Goal: Information Seeking & Learning: Find specific fact

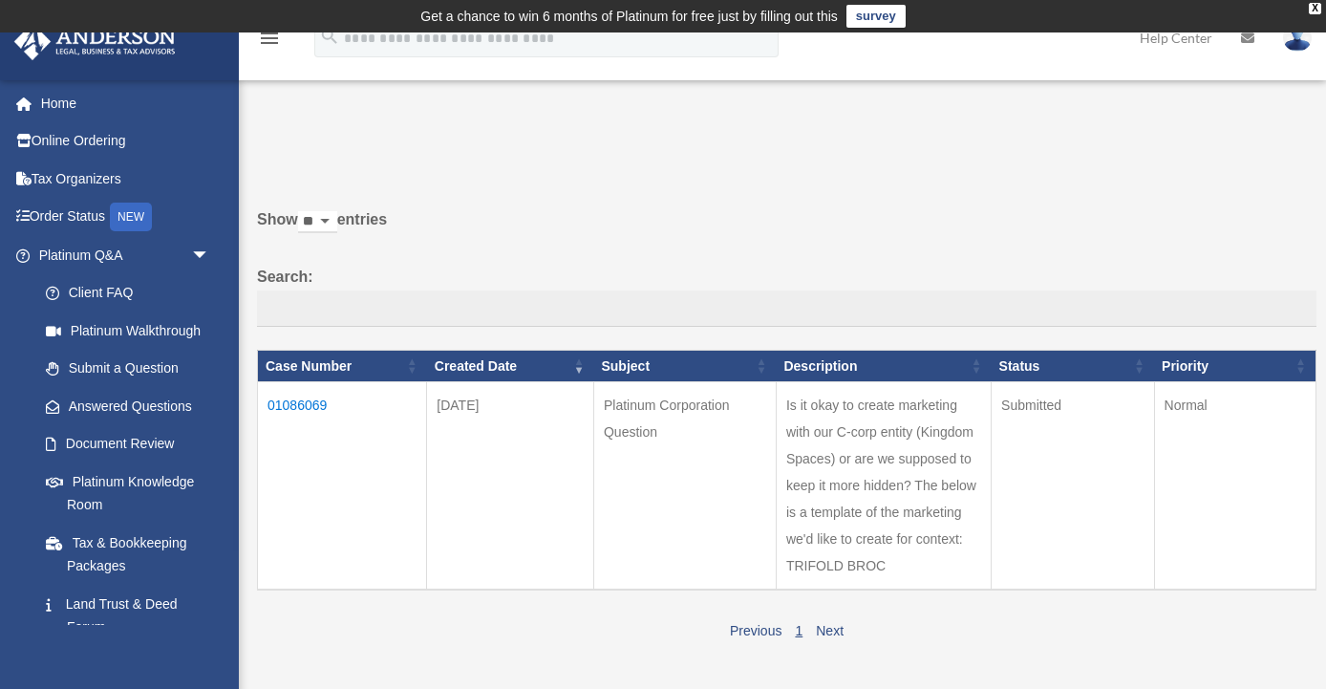
scroll to position [90, 0]
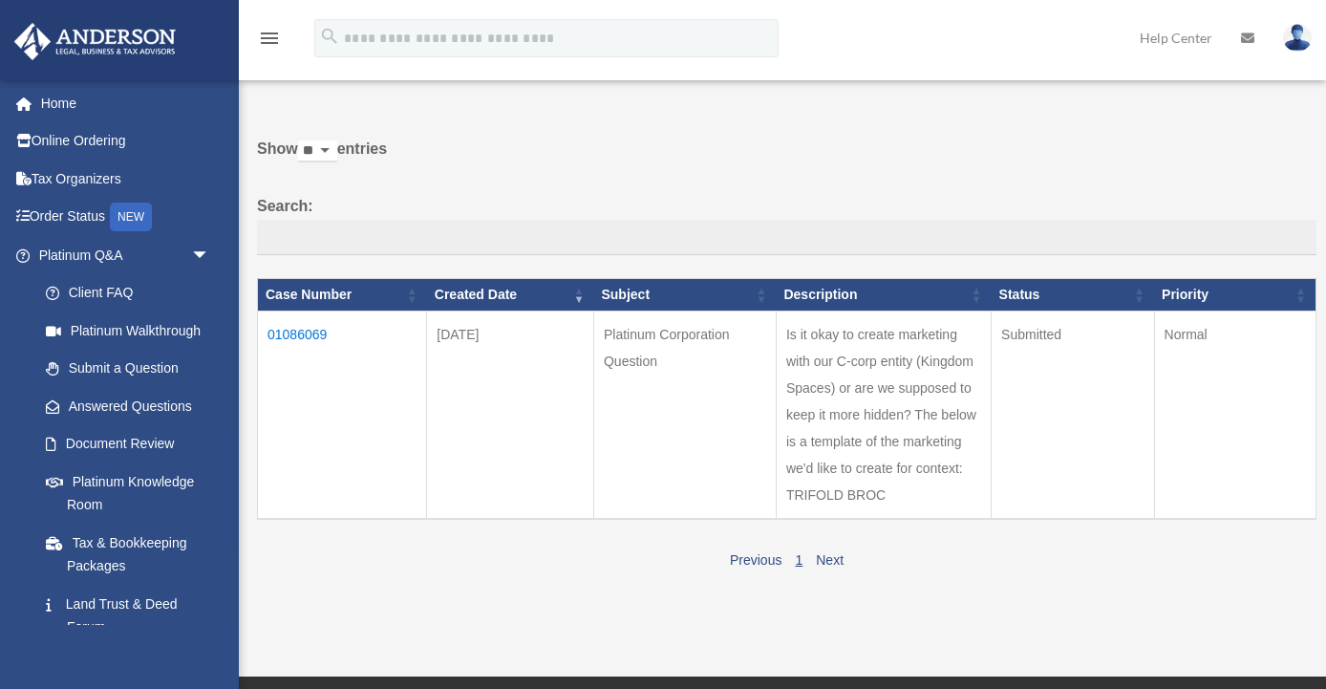
scroll to position [80, 0]
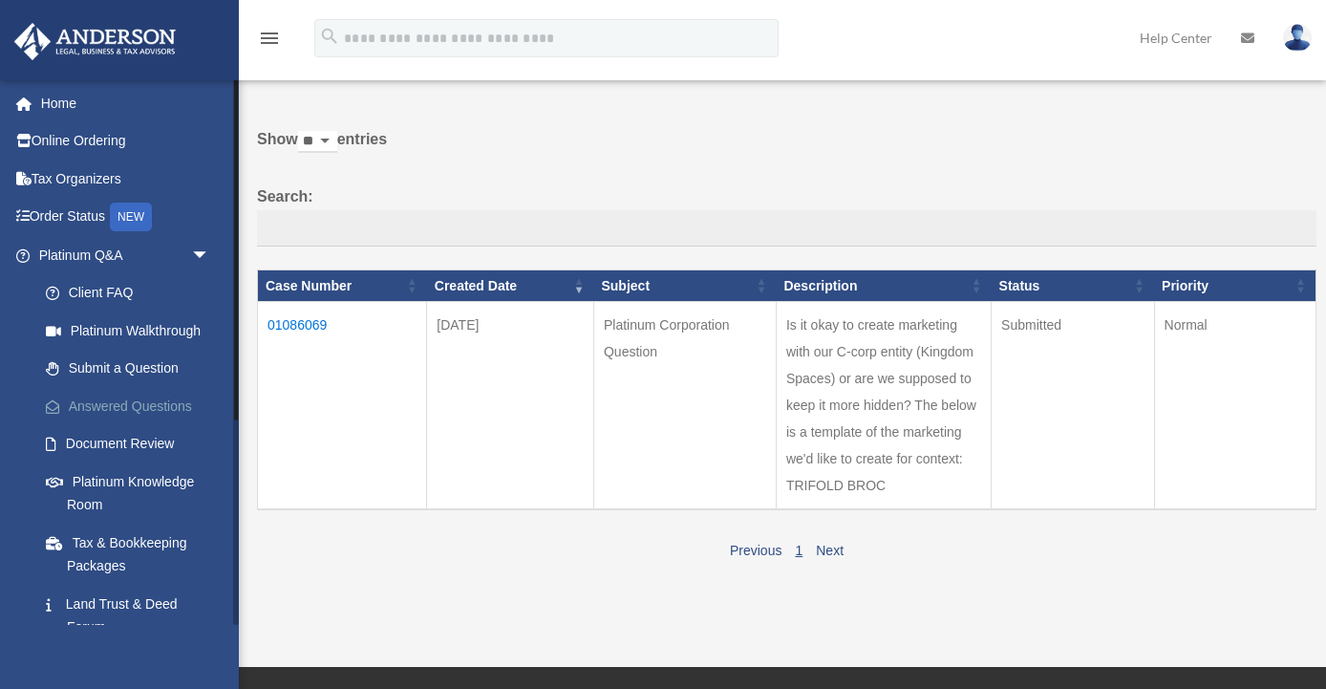
click at [171, 406] on link "Answered Questions" at bounding box center [133, 406] width 212 height 38
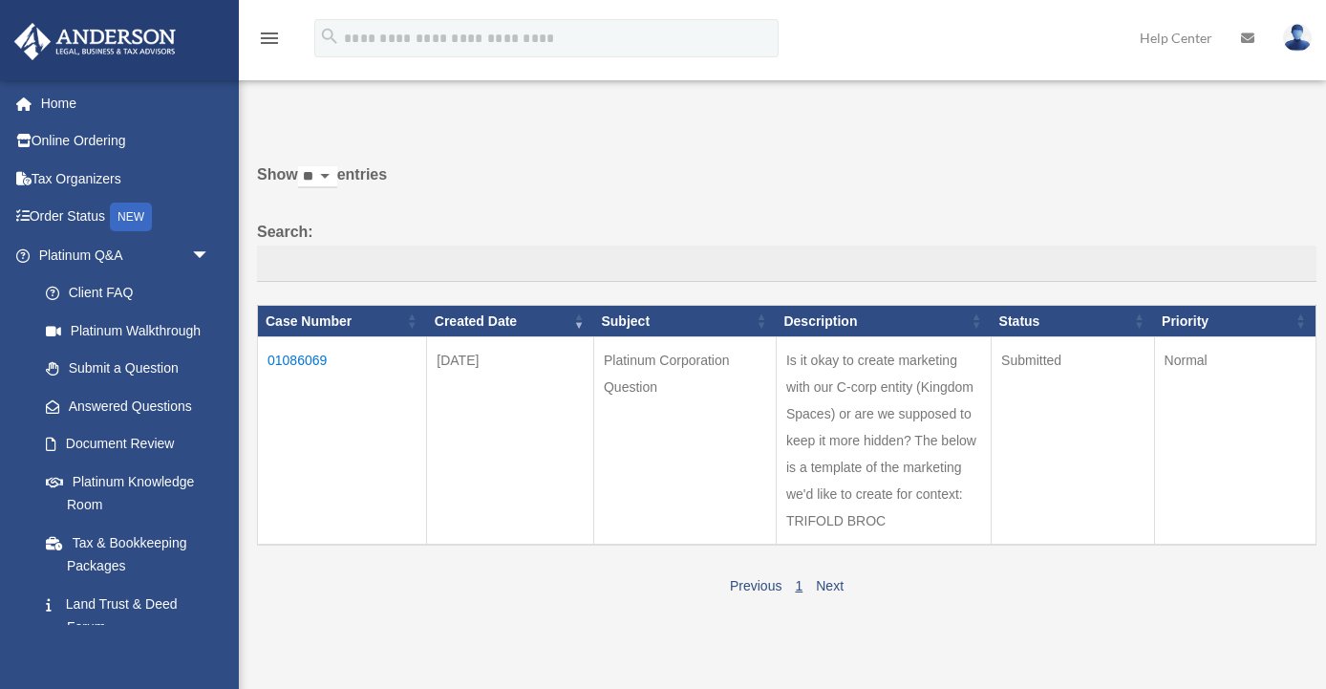
scroll to position [71, 0]
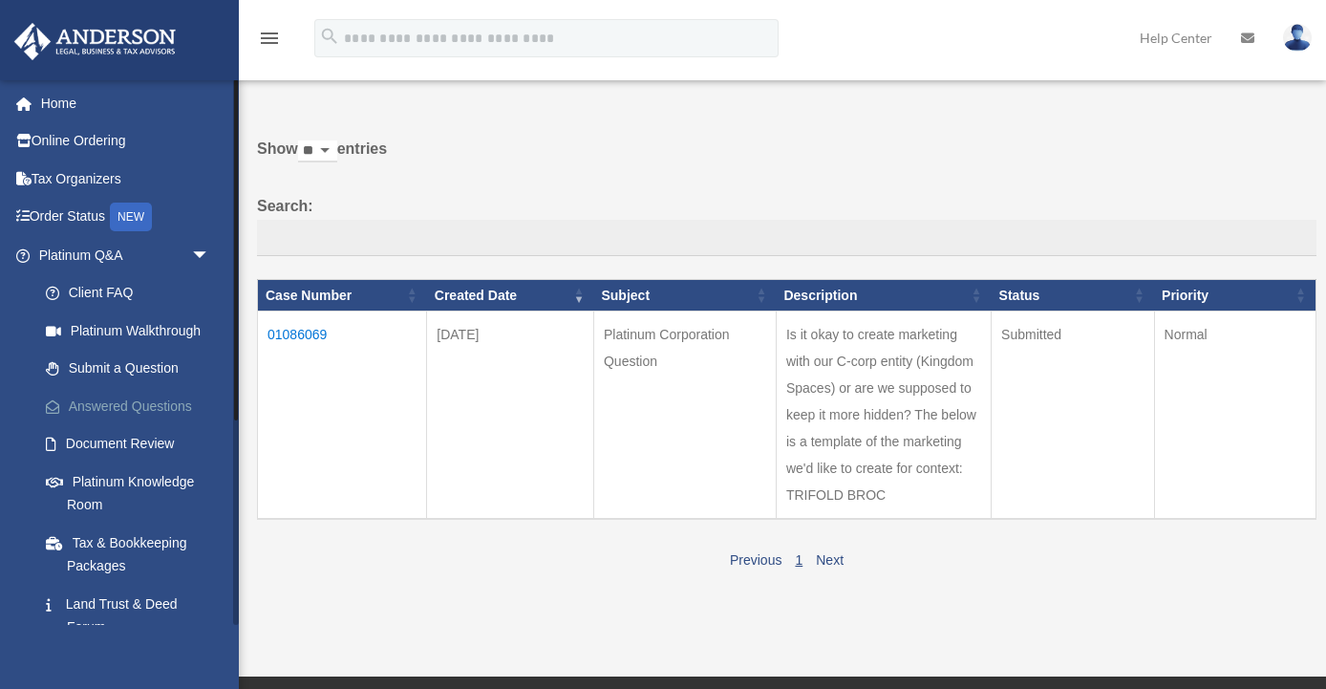
click at [161, 409] on link "Answered Questions" at bounding box center [133, 406] width 212 height 38
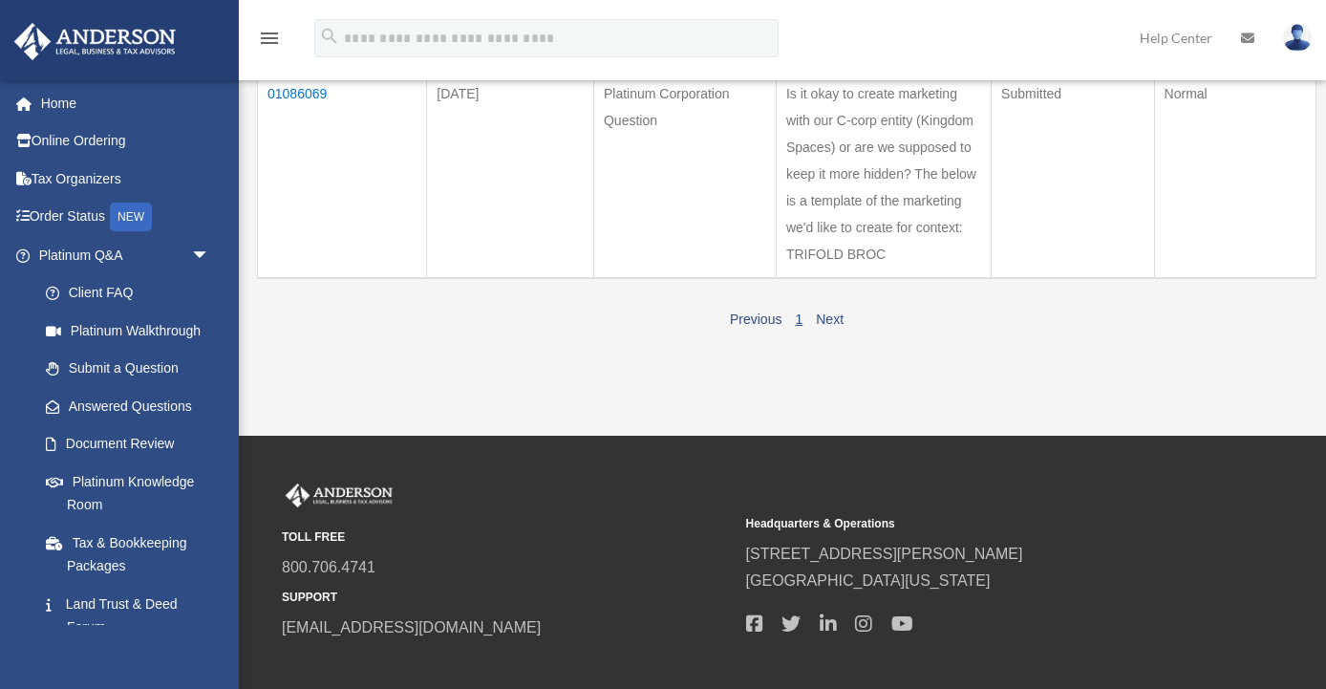
scroll to position [416, 0]
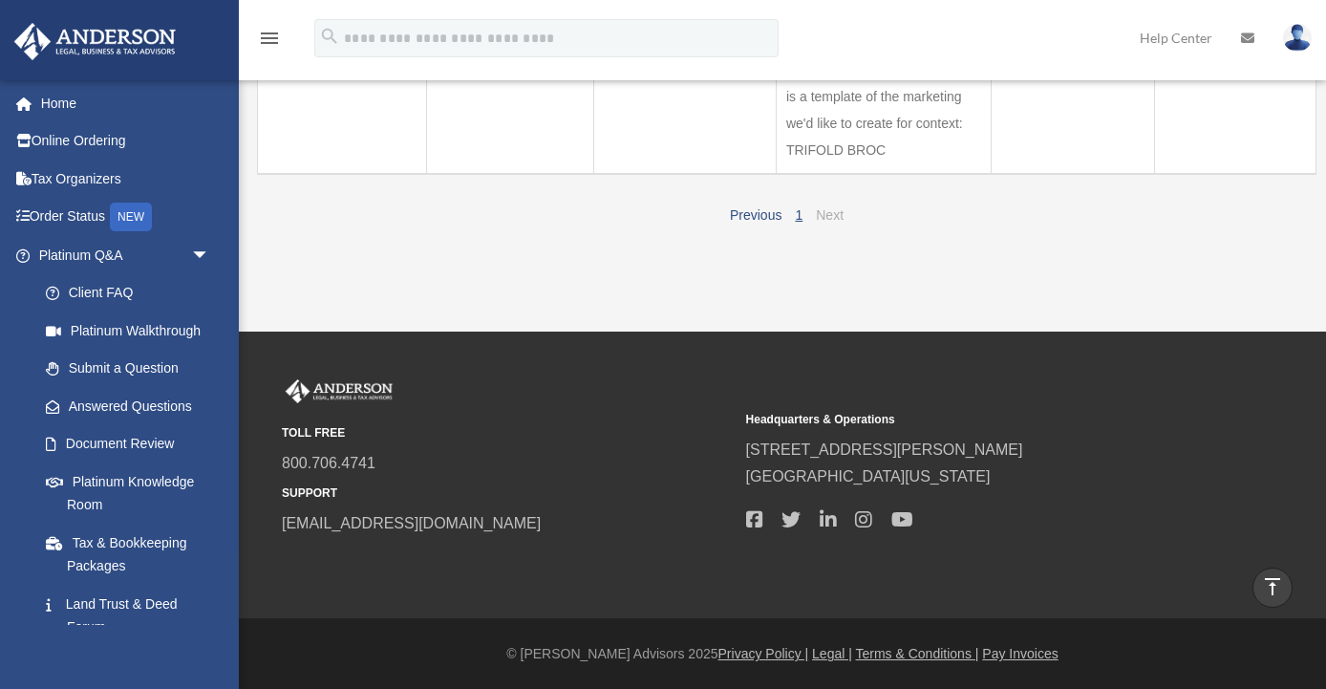
click at [824, 214] on link "Next" at bounding box center [830, 214] width 28 height 15
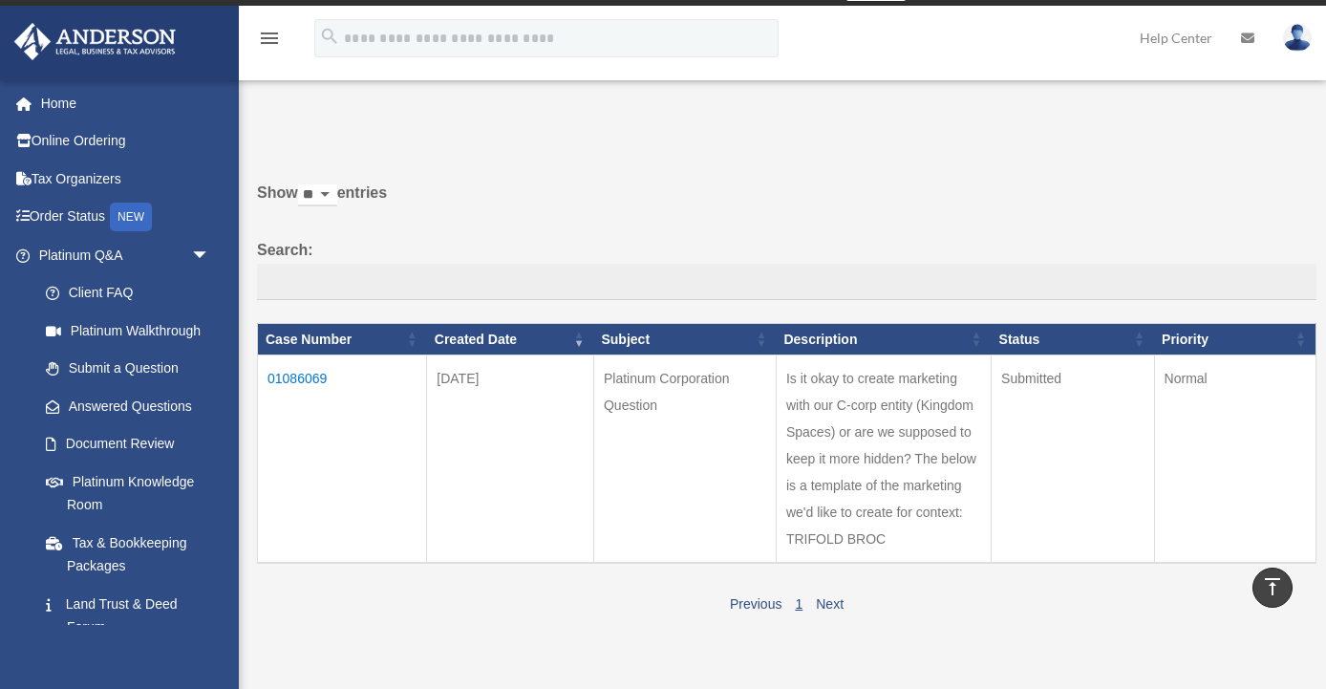
scroll to position [0, 0]
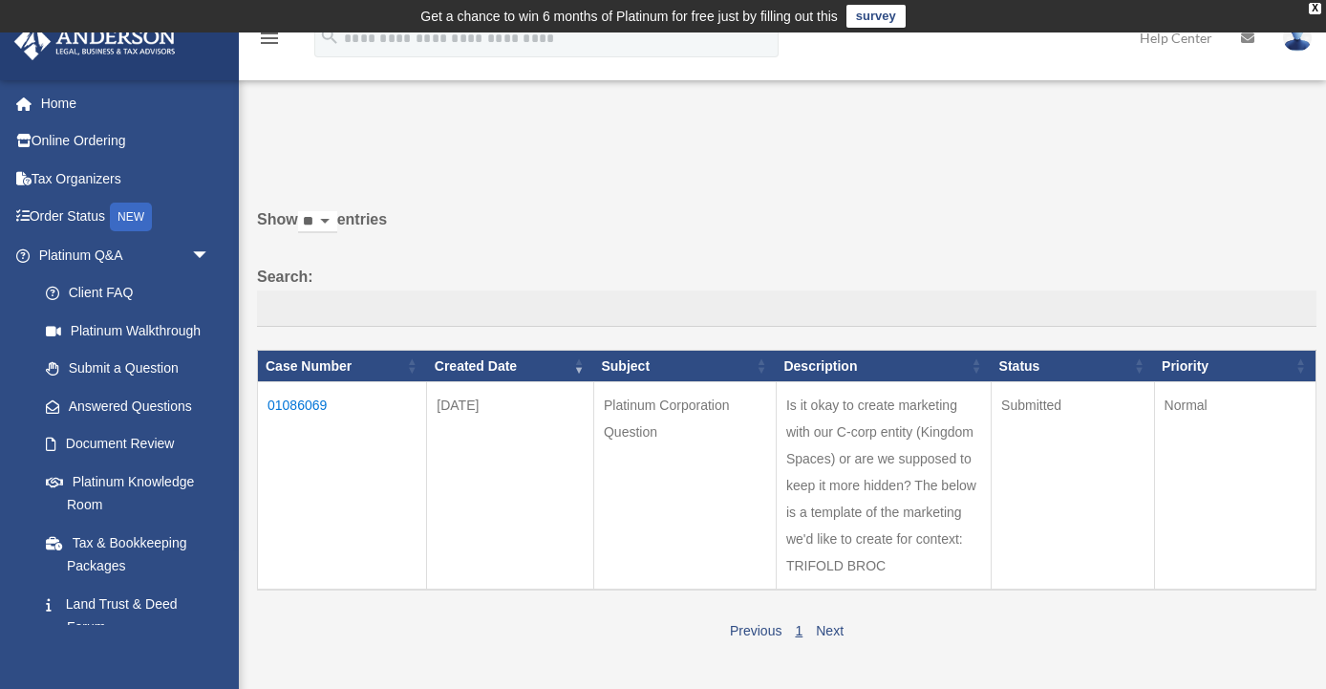
click at [325, 401] on td "01086069" at bounding box center [342, 486] width 169 height 208
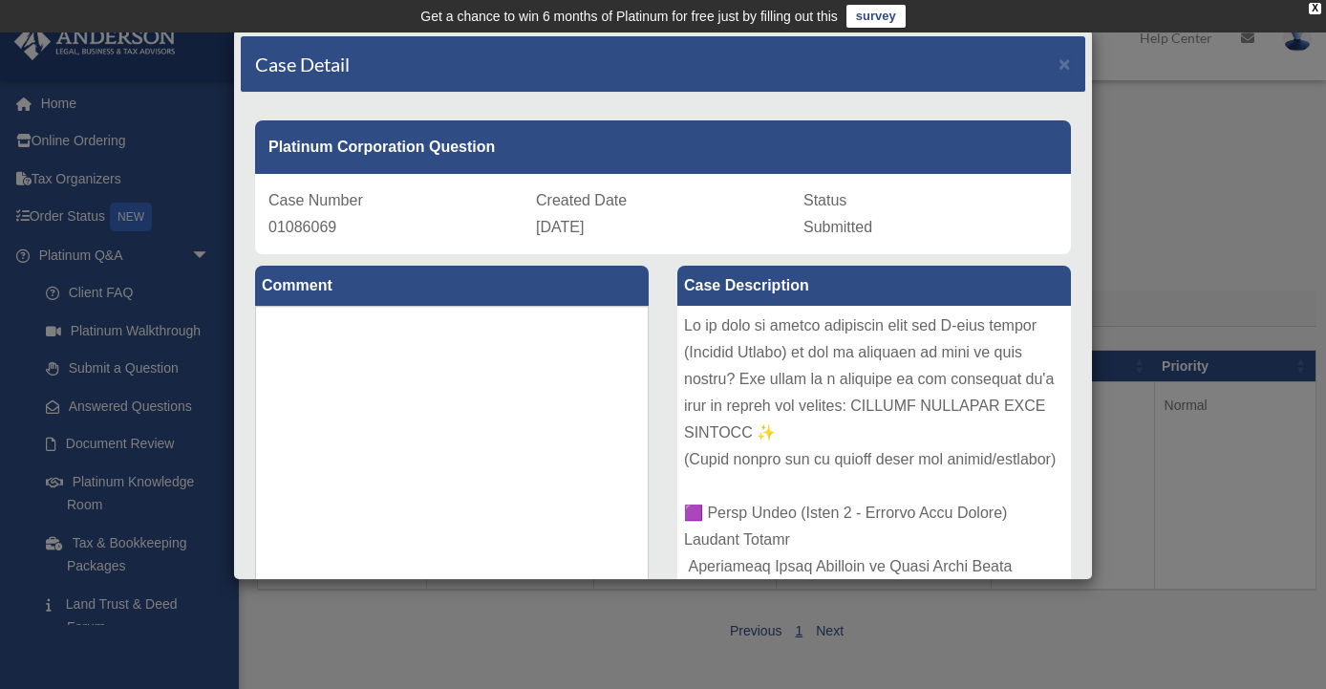
click at [1310, 15] on td "Get a chance to win 6 months of Platinum for free just by filling out this surv…" at bounding box center [663, 16] width 1326 height 32
click at [1318, 10] on div "X" at bounding box center [1315, 8] width 12 height 11
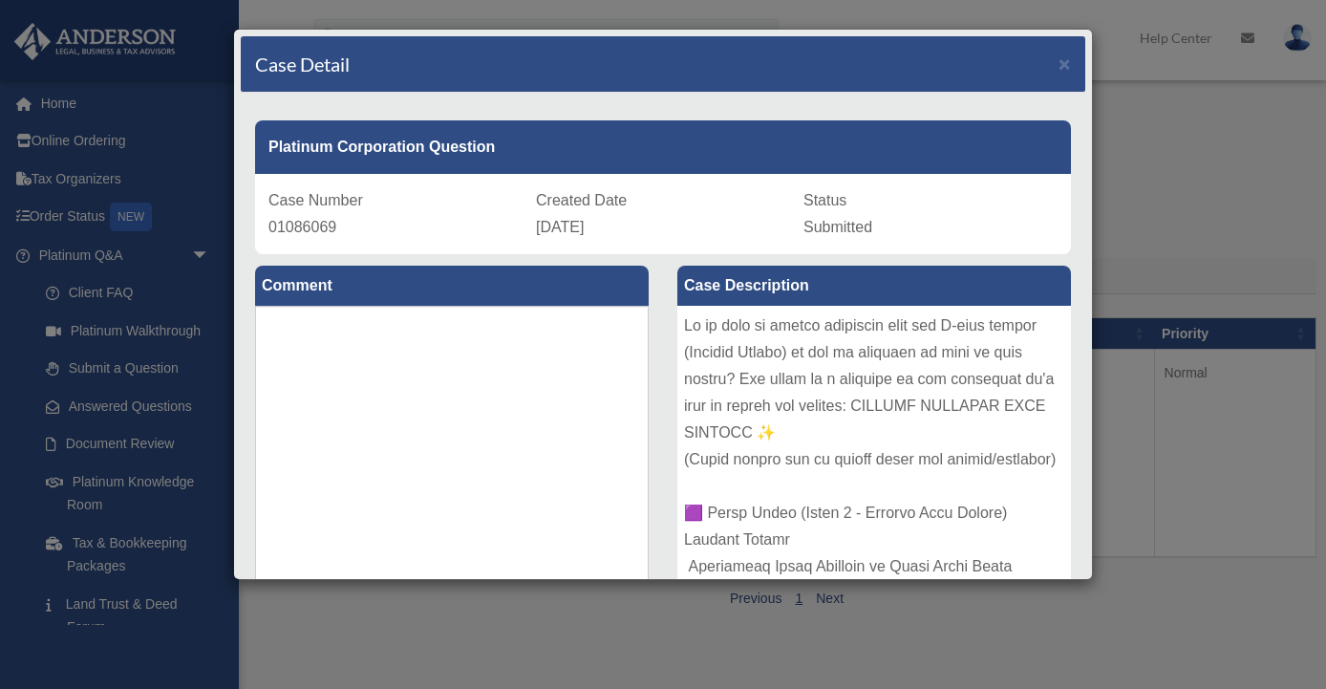
click at [1199, 208] on div "Case Detail × Platinum Corporation Question Case Number 01086069 Created Date A…" at bounding box center [663, 344] width 1326 height 689
